Goal: Check status: Check status

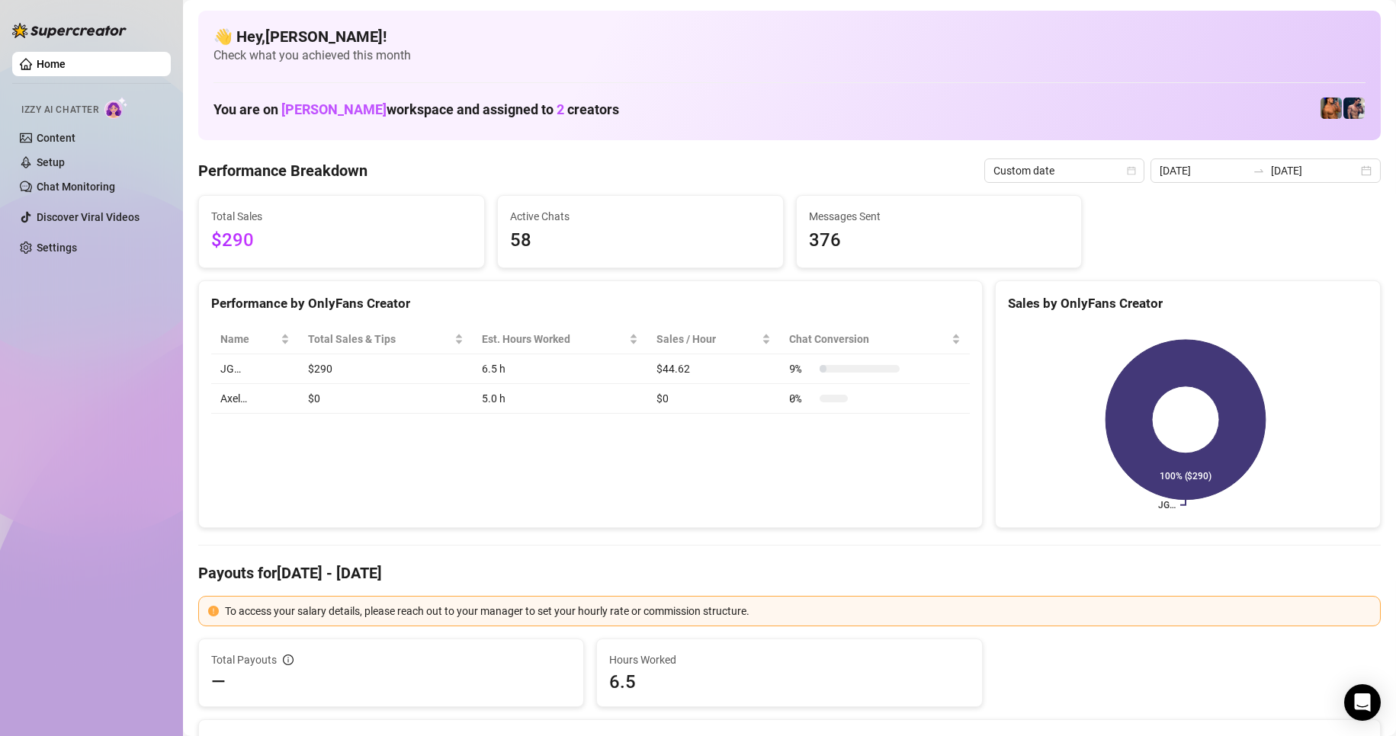
scroll to position [229, 0]
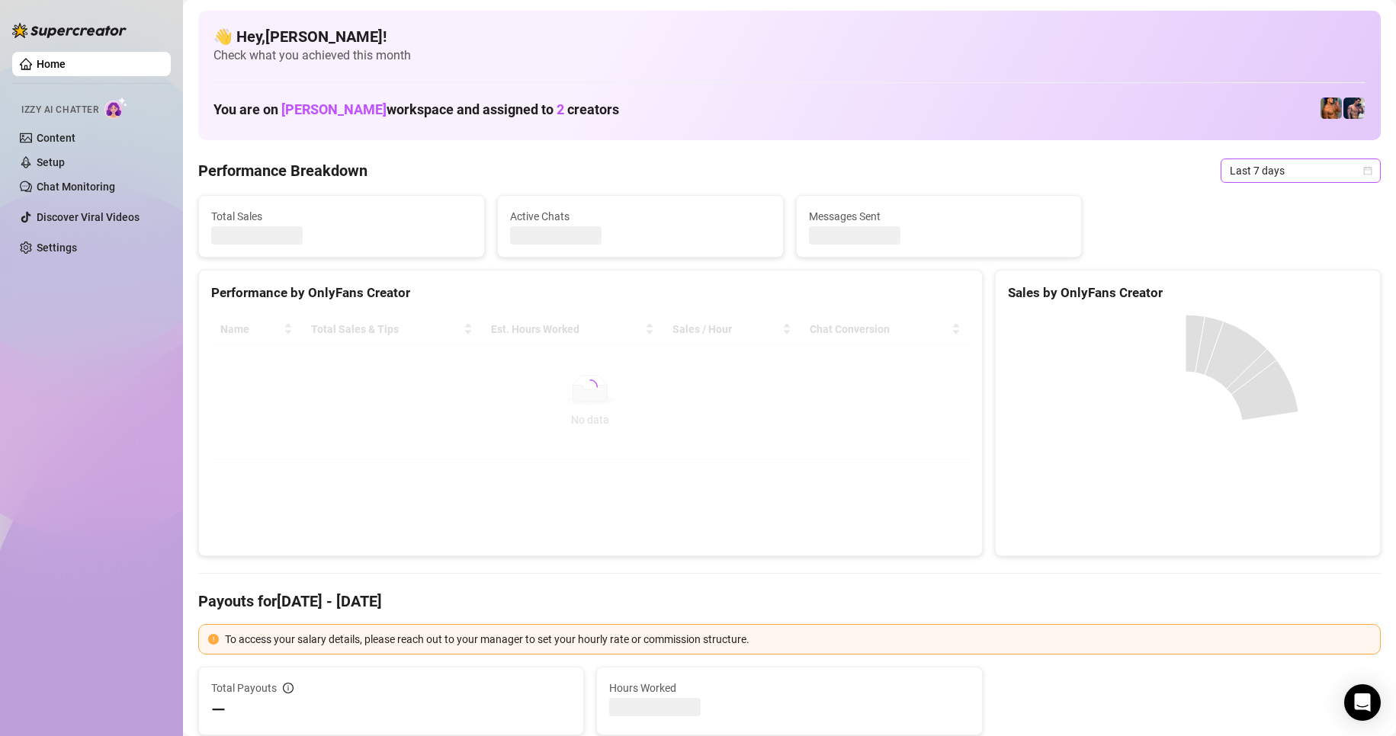
click at [1255, 165] on span "Last 7 days" at bounding box center [1300, 170] width 142 height 23
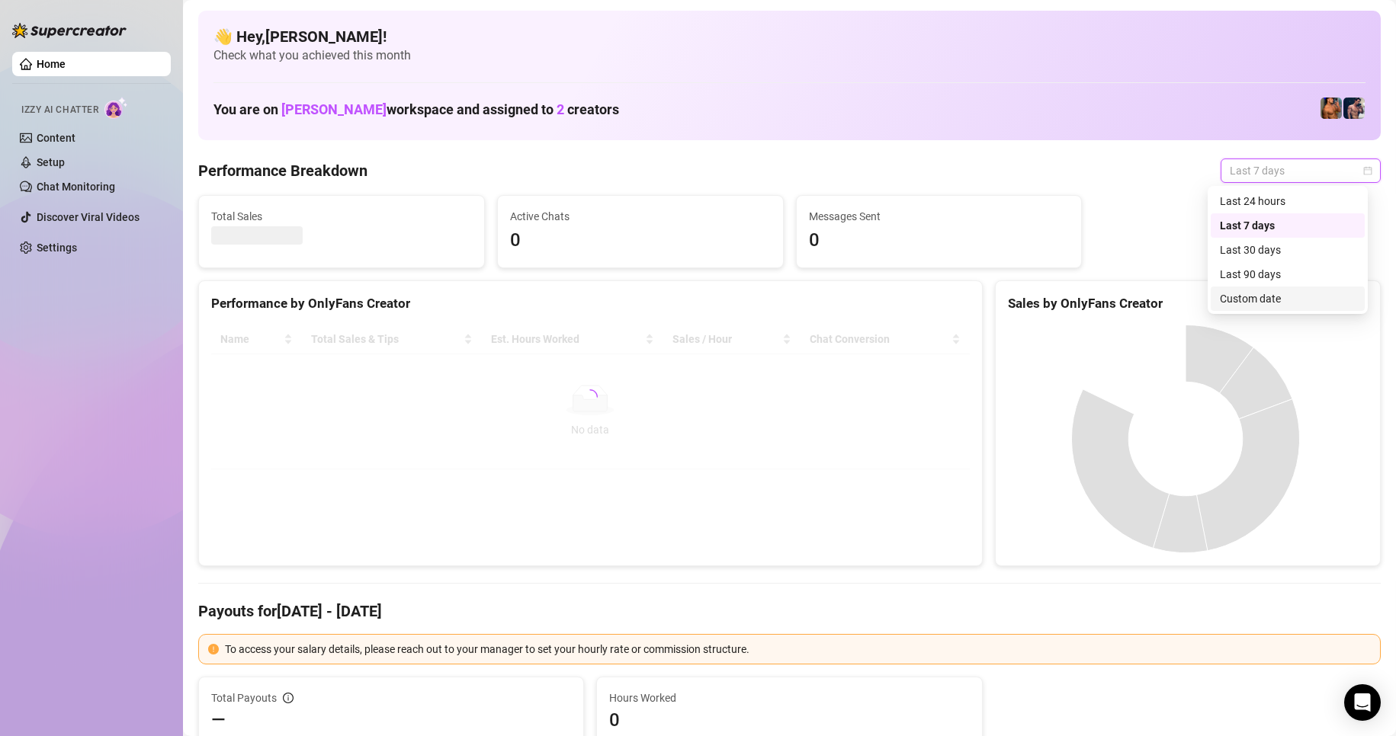
click at [1269, 303] on div "Custom date" at bounding box center [1287, 298] width 136 height 17
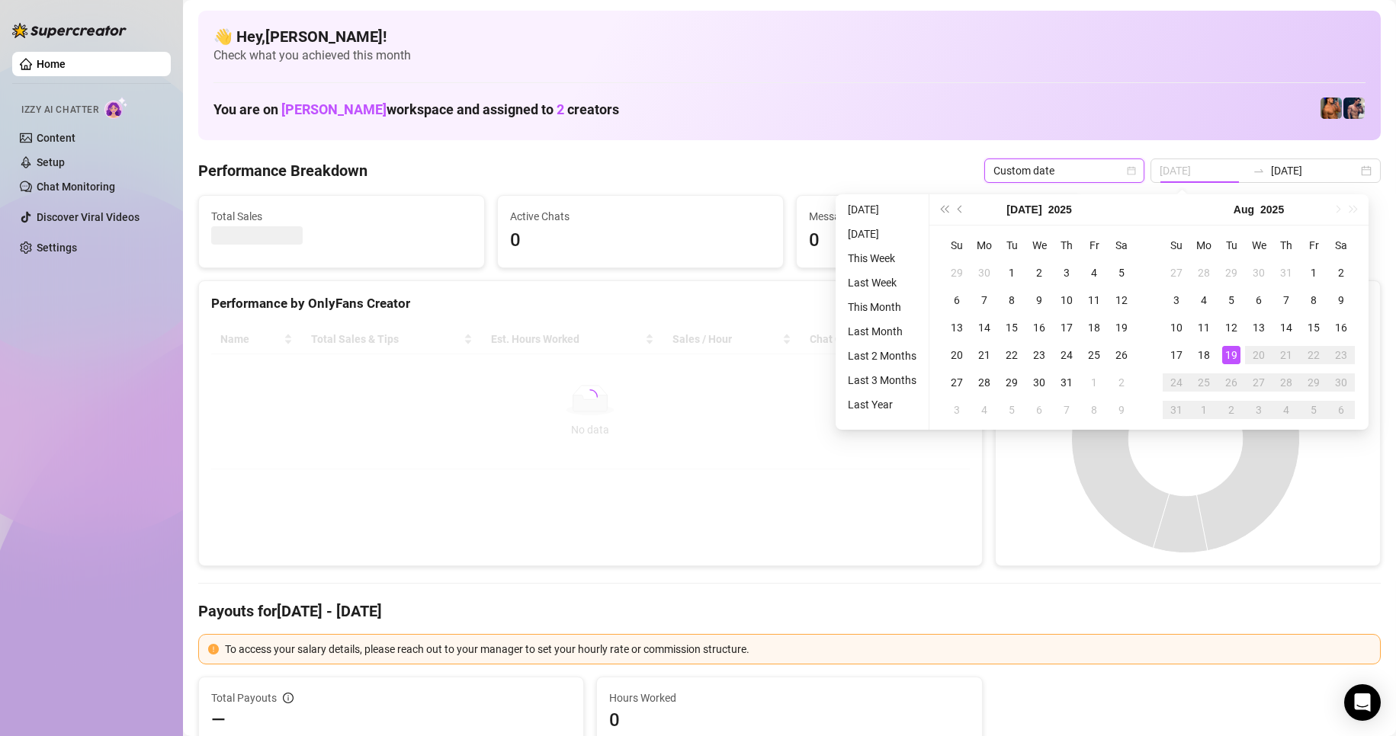
click at [1235, 355] on div "19" at bounding box center [1231, 355] width 18 height 18
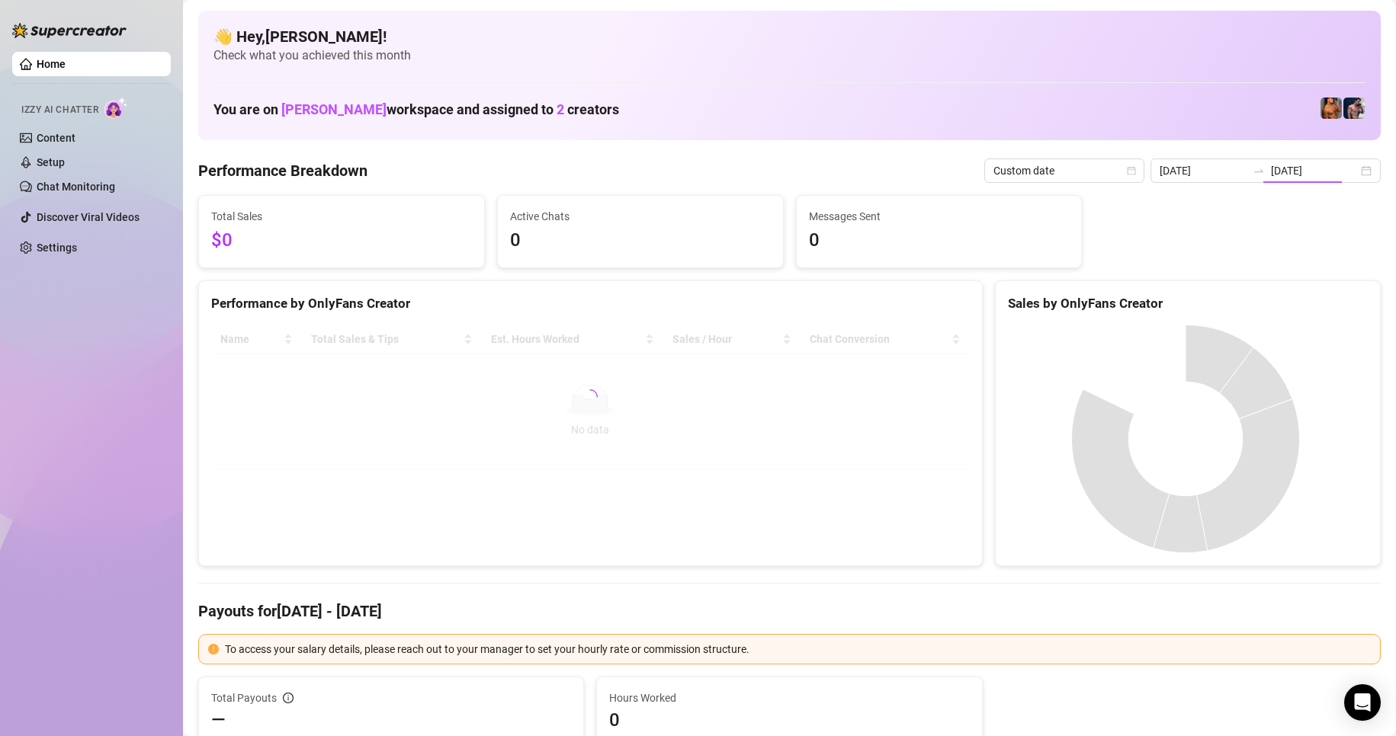
type input "[DATE]"
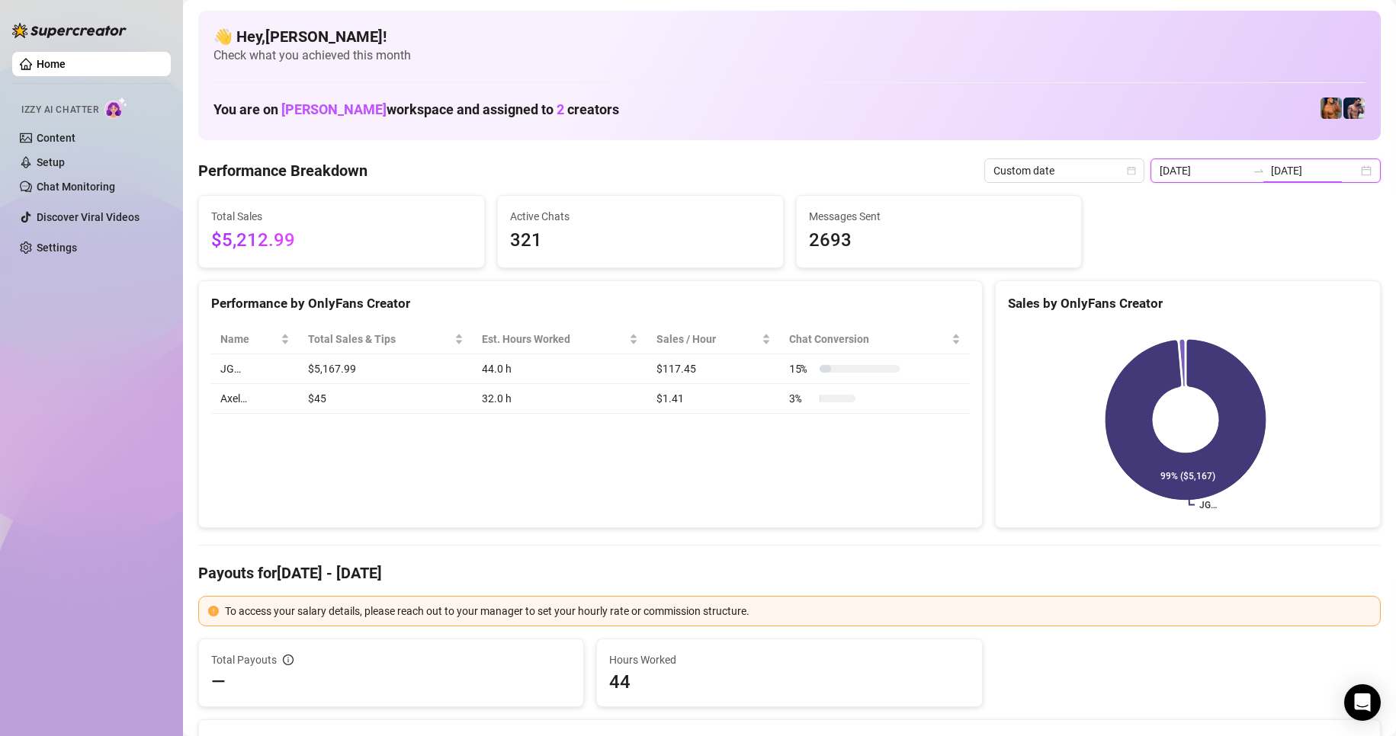
click at [1271, 168] on input "[DATE]" at bounding box center [1314, 170] width 87 height 17
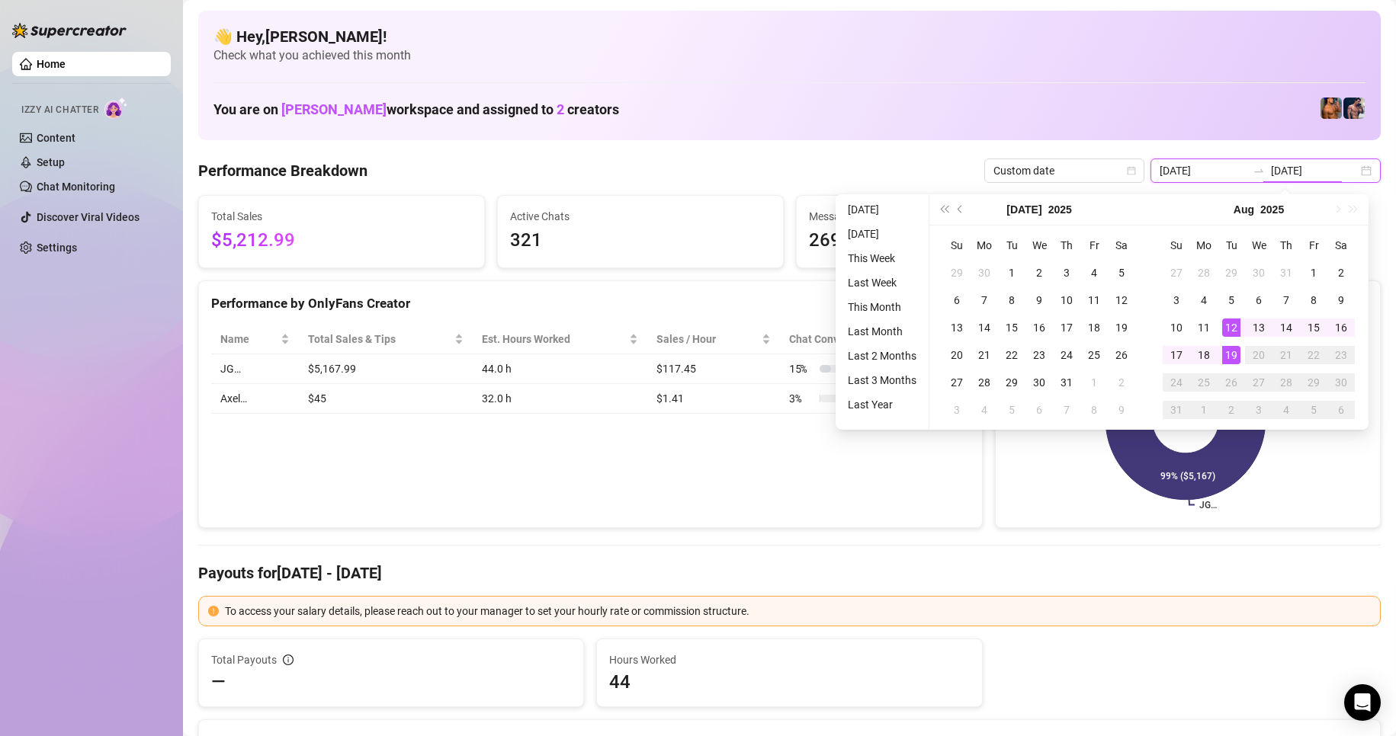
type input "[DATE]"
click at [1232, 363] on div "19" at bounding box center [1231, 355] width 18 height 18
click at [1232, 358] on div "19" at bounding box center [1231, 355] width 18 height 18
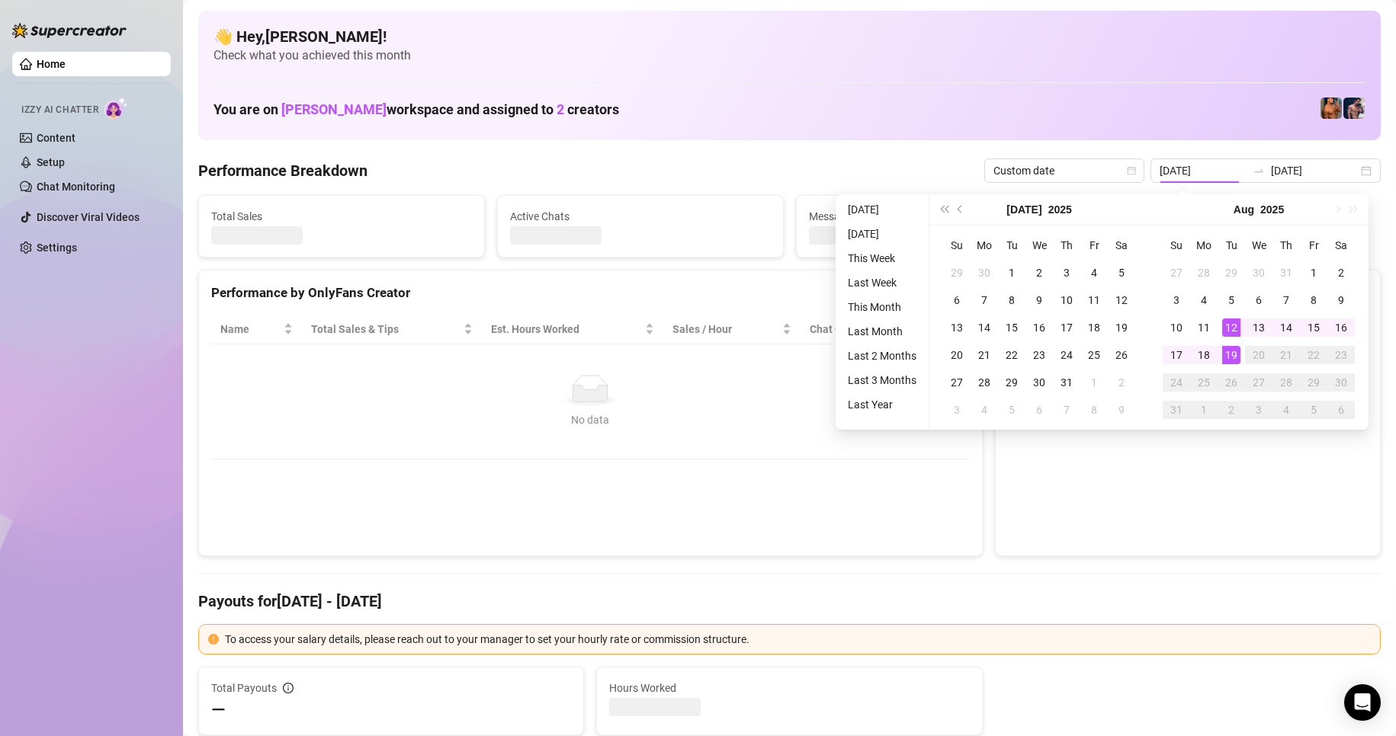
type input "[DATE]"
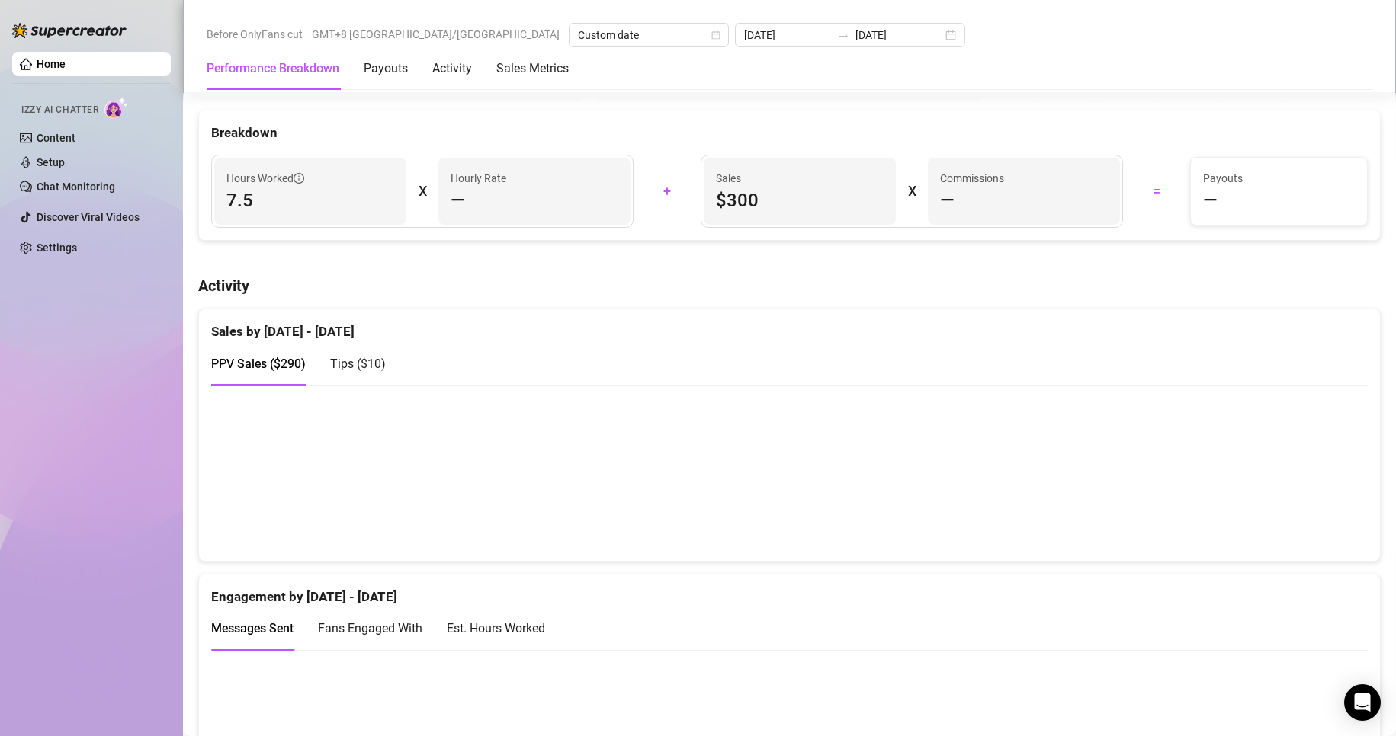
scroll to position [915, 0]
